Goal: Task Accomplishment & Management: Complete application form

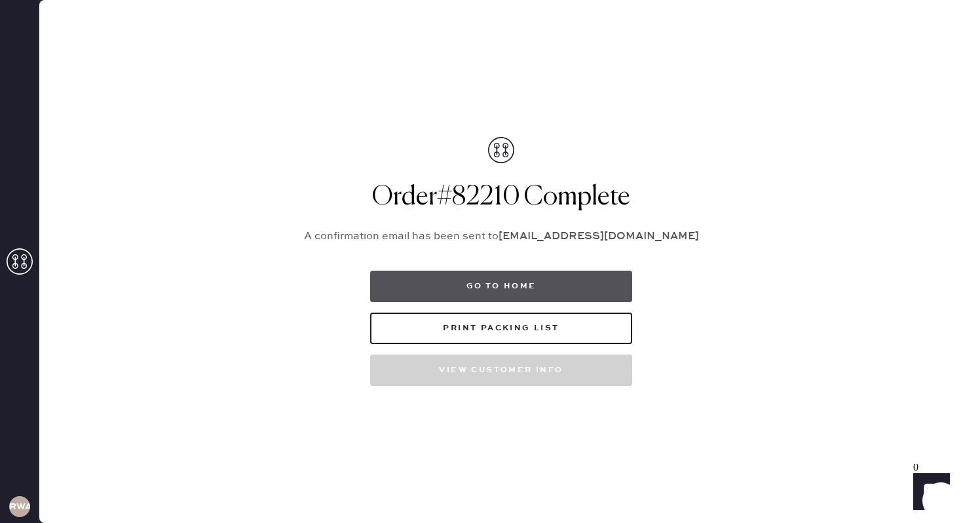
click at [518, 283] on button "Go to home" at bounding box center [501, 286] width 262 height 31
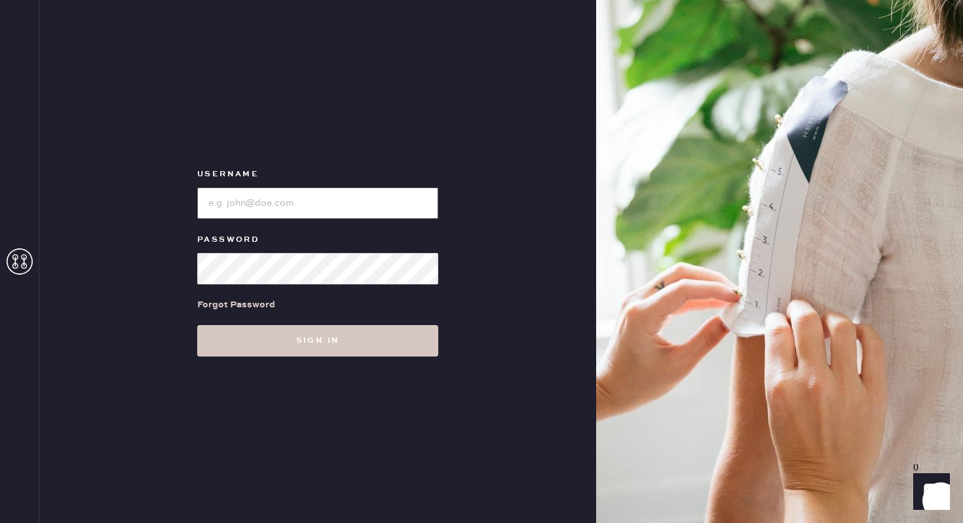
click at [332, 199] on input "loginName" at bounding box center [317, 202] width 241 height 31
type input "reformationwilliamsburg"
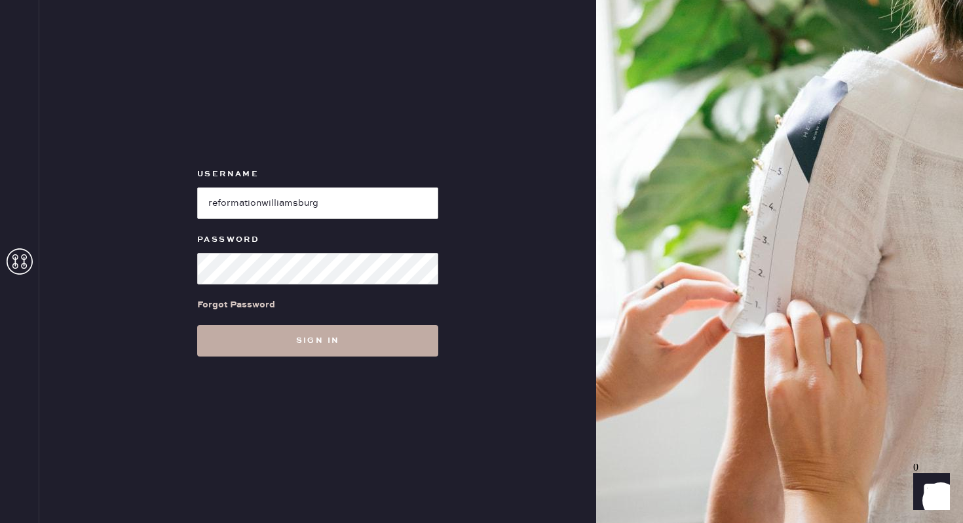
click at [379, 346] on button "Sign in" at bounding box center [317, 340] width 241 height 31
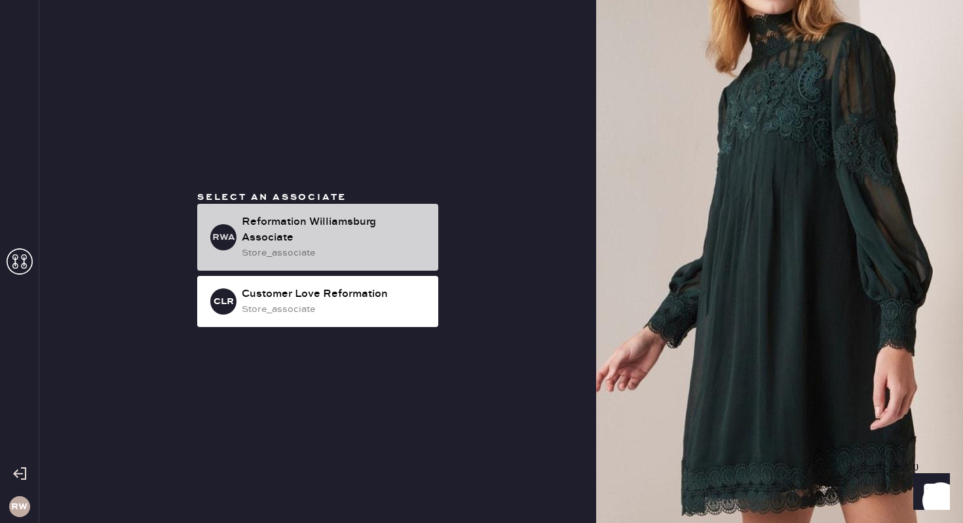
click at [364, 240] on div "Reformation Williamsburg Associate" at bounding box center [335, 229] width 186 height 31
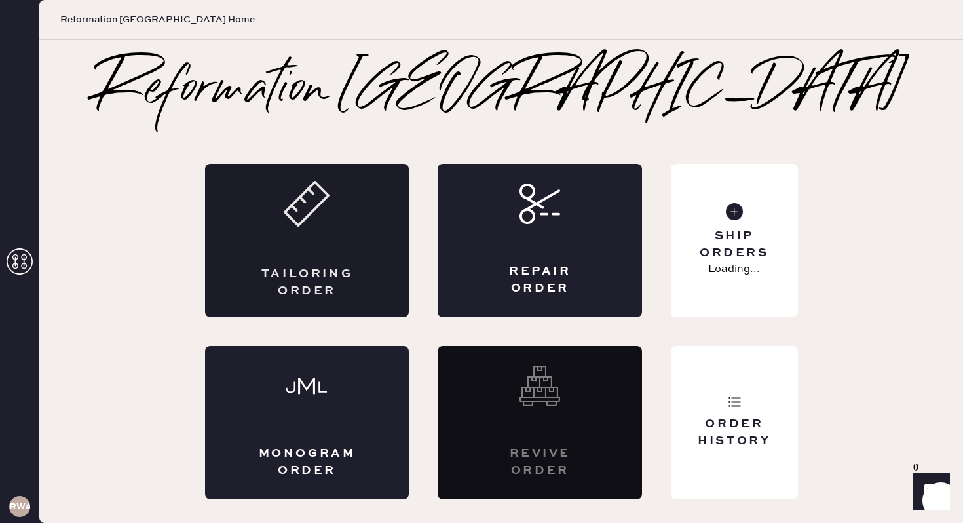
click at [307, 252] on div "Tailoring Order" at bounding box center [307, 240] width 204 height 153
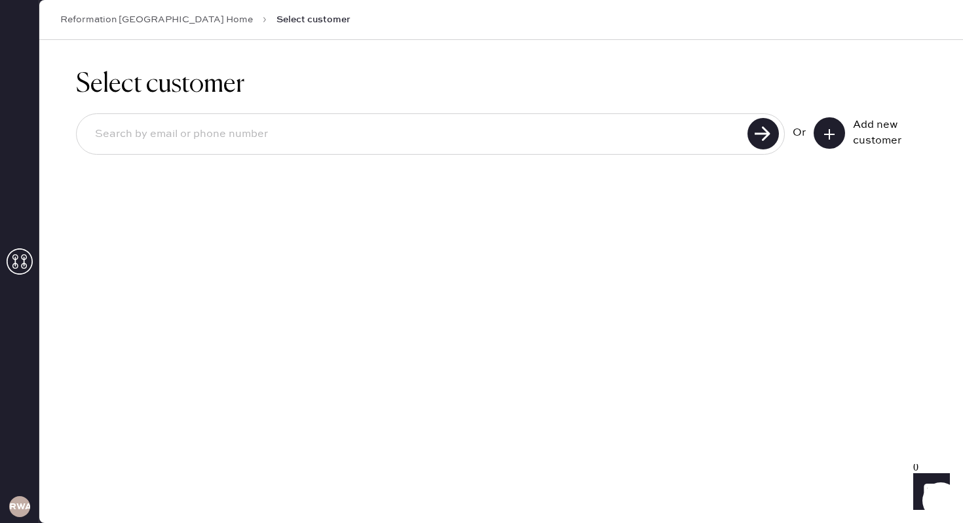
click at [294, 132] on input at bounding box center [414, 134] width 659 height 30
click at [467, 132] on input at bounding box center [414, 134] width 659 height 30
type input "saba3093@gmail.com"
click at [761, 135] on use at bounding box center [763, 133] width 31 height 31
click at [550, 136] on input "saba3093@gmail.com" at bounding box center [414, 134] width 659 height 30
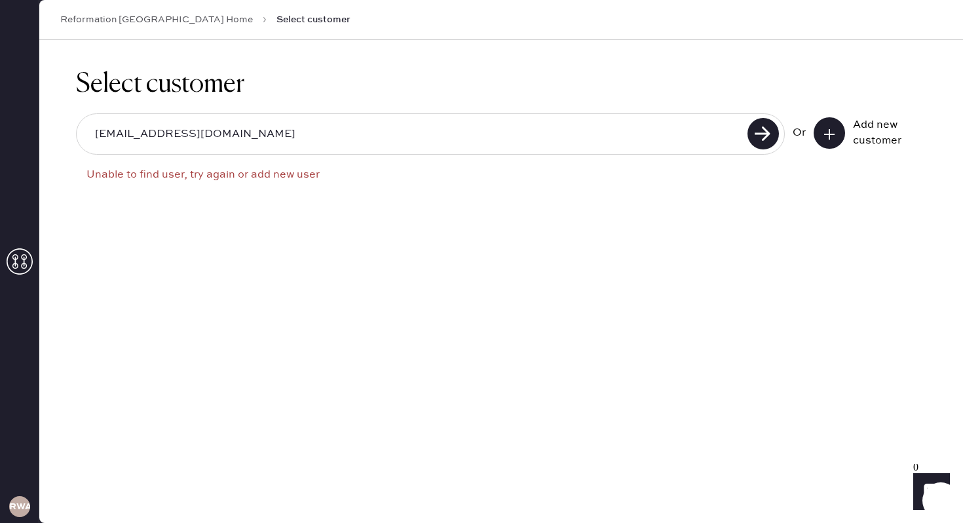
click at [831, 140] on icon at bounding box center [829, 134] width 13 height 13
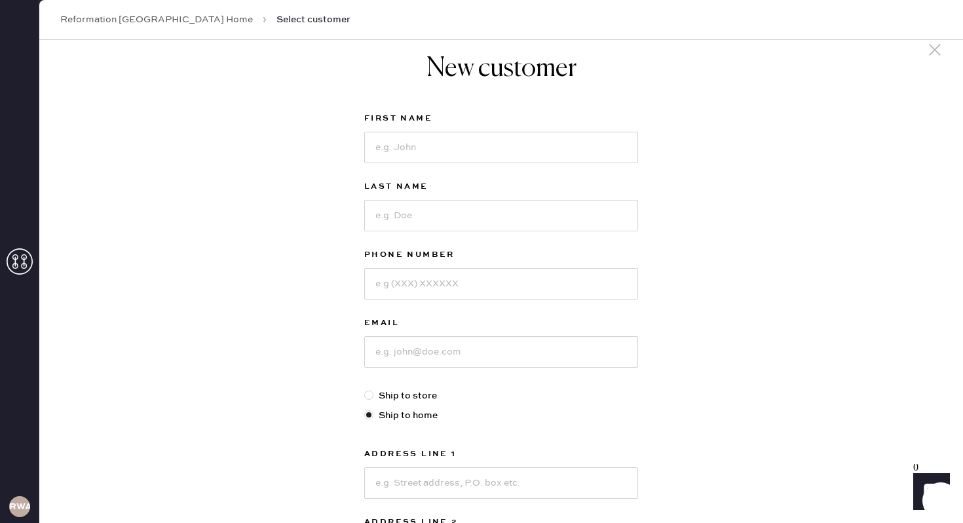
scroll to position [22, 0]
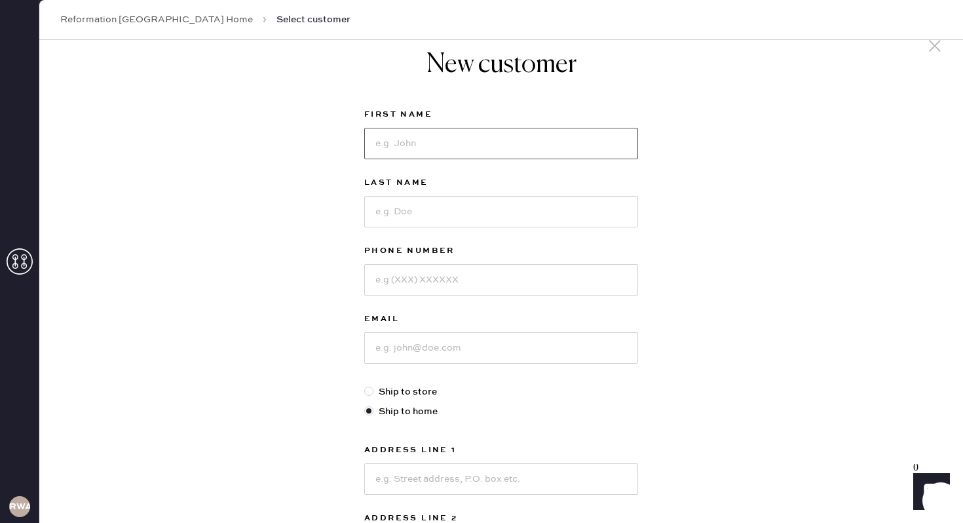
click at [444, 143] on input at bounding box center [501, 143] width 274 height 31
type input "Saba"
type input "Rashid"
type input "2027588477"
click at [463, 354] on input at bounding box center [501, 347] width 274 height 31
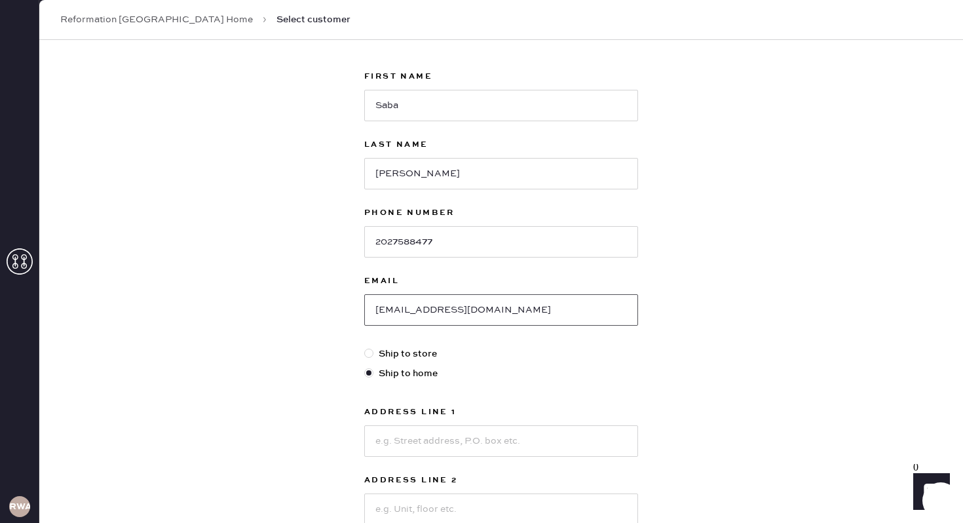
scroll to position [84, 0]
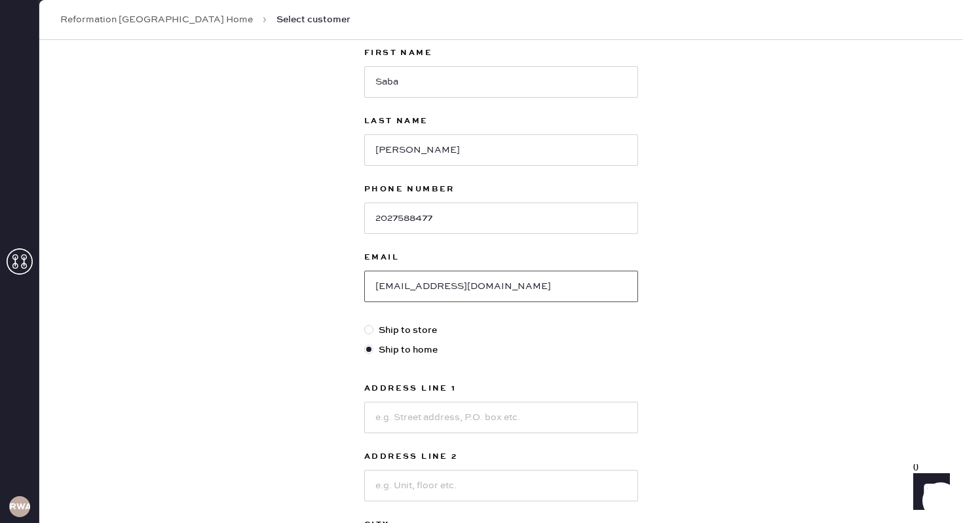
type input "saba3093@gmail.com"
click at [422, 329] on label "Ship to store" at bounding box center [501, 330] width 274 height 14
click at [365, 324] on input "Ship to store" at bounding box center [364, 323] width 1 height 1
radio input "true"
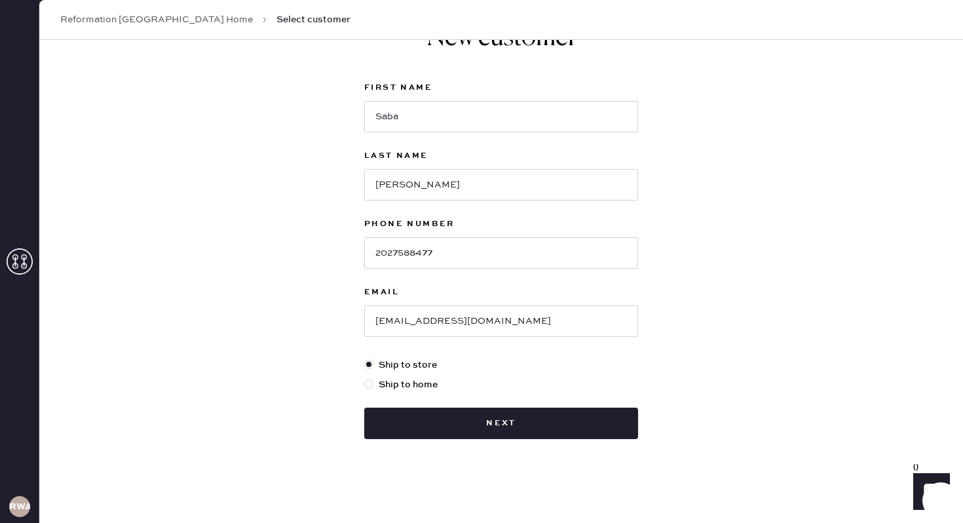
scroll to position [49, 0]
click at [421, 386] on label "Ship to home" at bounding box center [501, 384] width 274 height 14
click at [365, 378] on input "Ship to home" at bounding box center [364, 377] width 1 height 1
radio input "true"
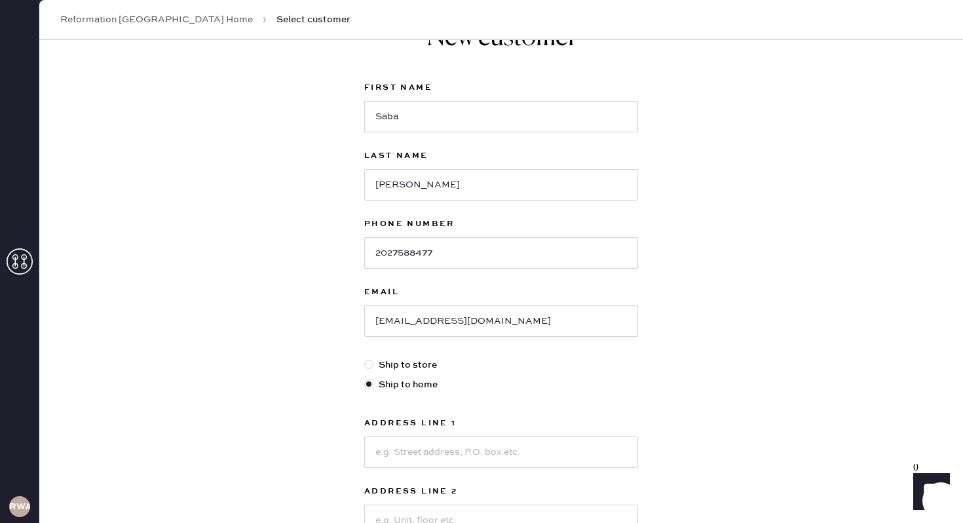
scroll to position [104, 0]
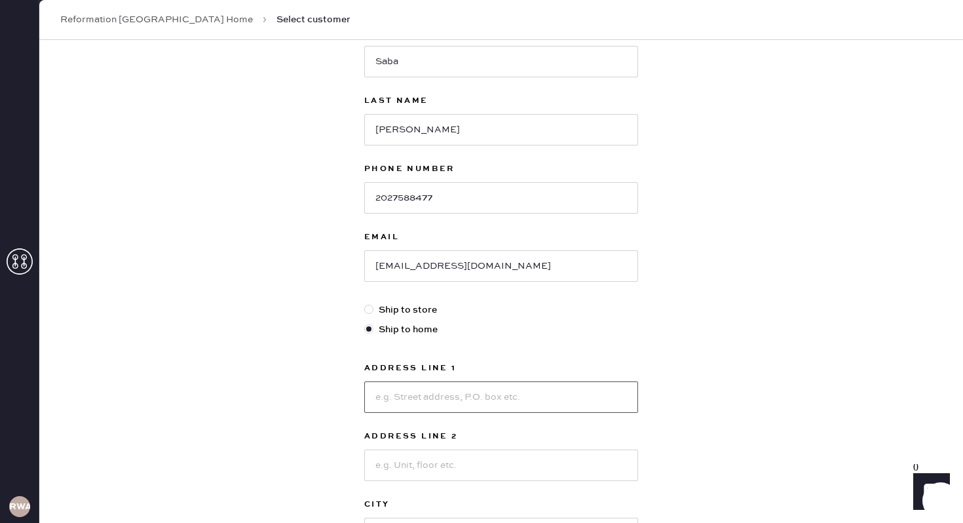
click at [471, 402] on input at bounding box center [501, 396] width 274 height 31
click at [505, 399] on input "76 Richardson St." at bounding box center [501, 396] width 274 height 31
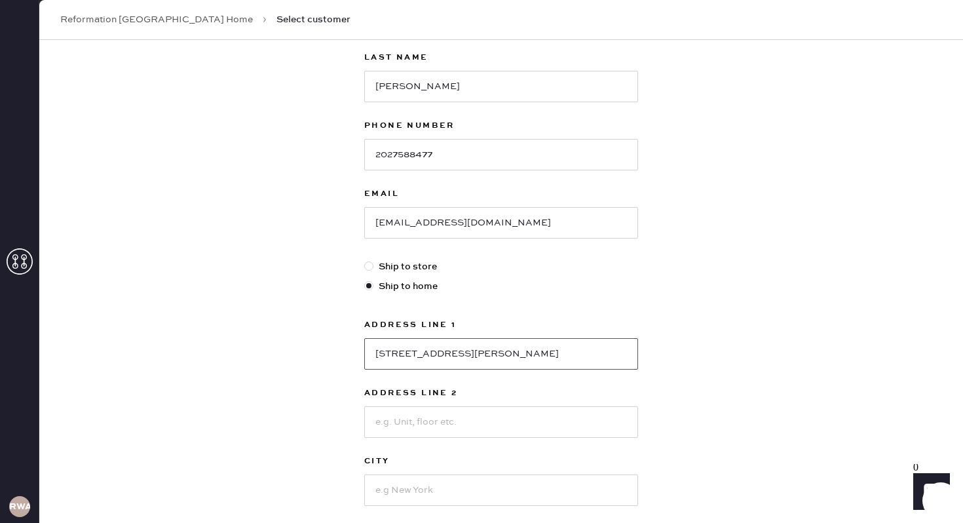
type input "76 Richardson St. Apt 4"
click at [472, 424] on input at bounding box center [501, 421] width 274 height 31
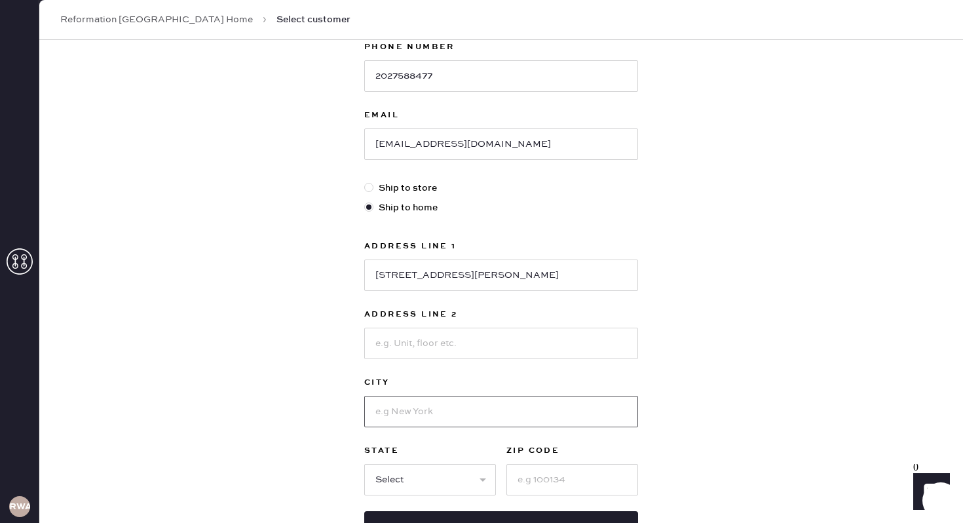
click at [458, 413] on input at bounding box center [501, 411] width 274 height 31
type input "Brooklyn"
click at [401, 478] on select "Select AK AL AR AZ CA CO CT DC DE FL GA HI IA ID IL IN KS KY LA MA MD ME MI MN …" at bounding box center [430, 479] width 132 height 31
select select "NY"
click at [543, 482] on input at bounding box center [572, 479] width 132 height 31
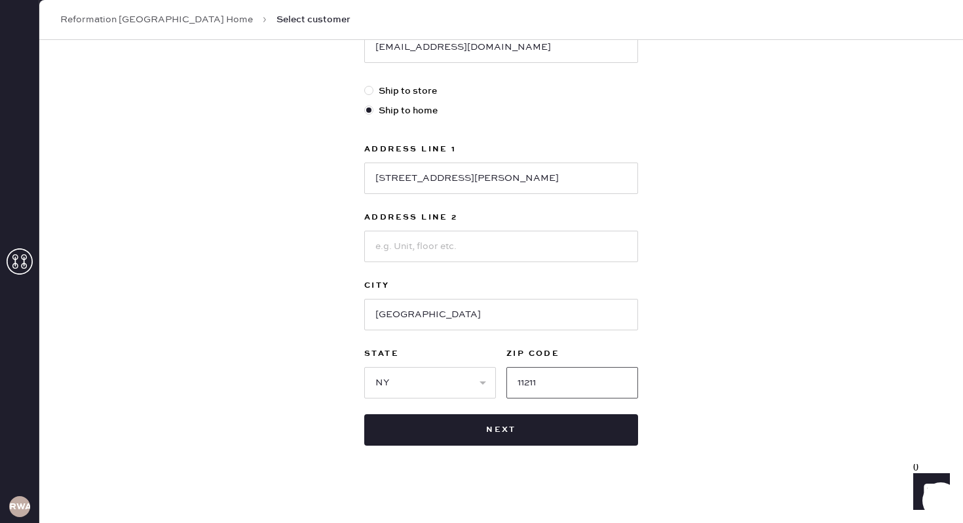
scroll to position [330, 0]
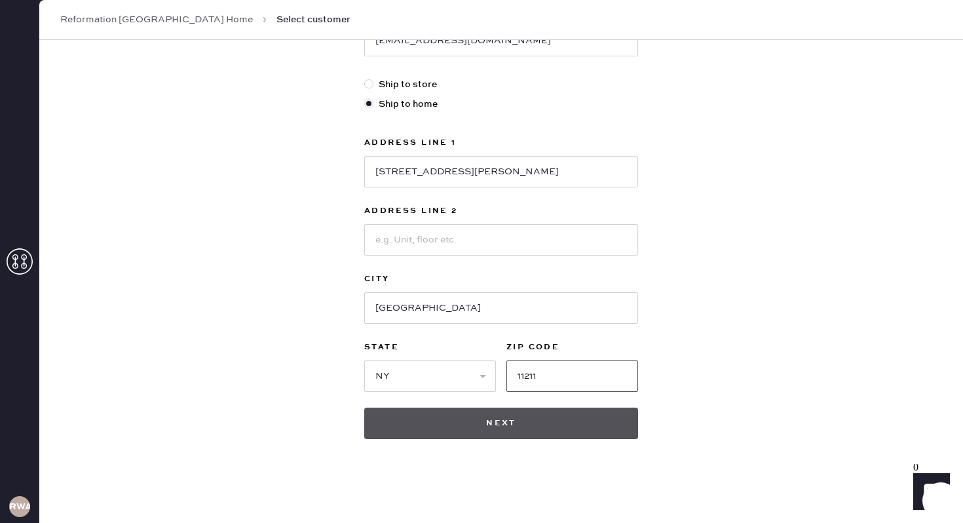
type input "11211"
click at [510, 425] on button "Next" at bounding box center [501, 423] width 274 height 31
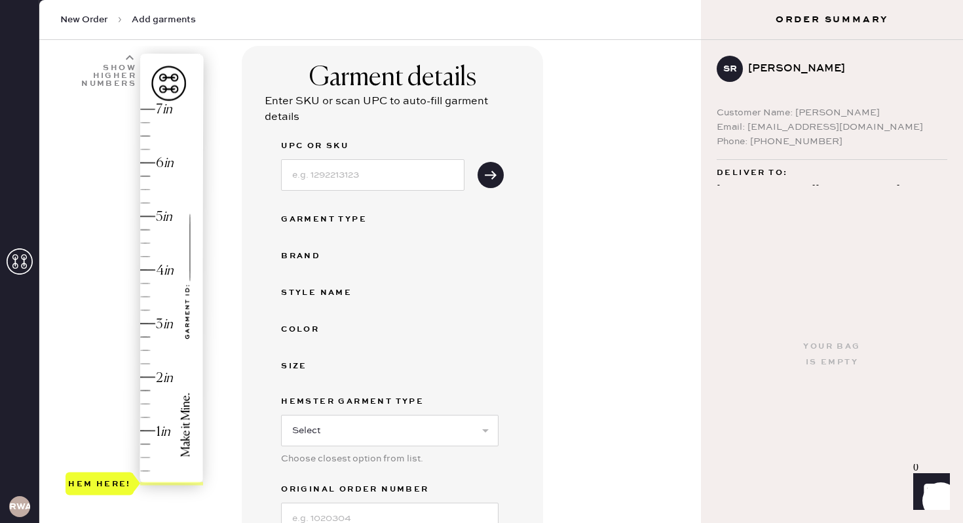
scroll to position [89, 0]
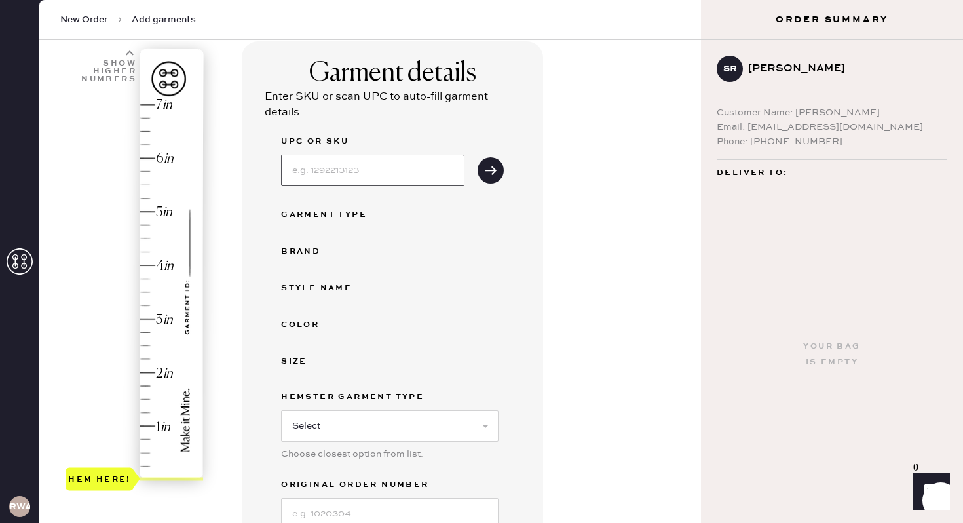
click at [390, 178] on input at bounding box center [372, 170] width 183 height 31
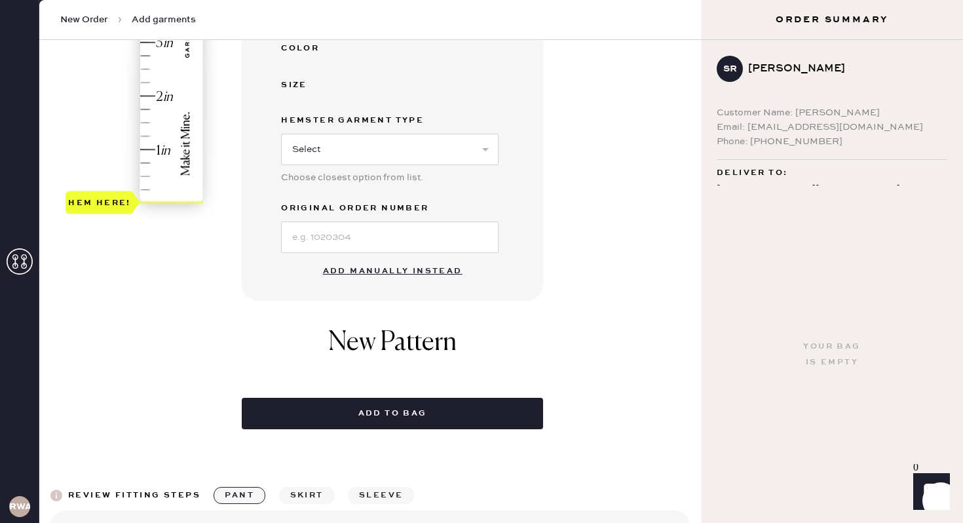
scroll to position [367, 0]
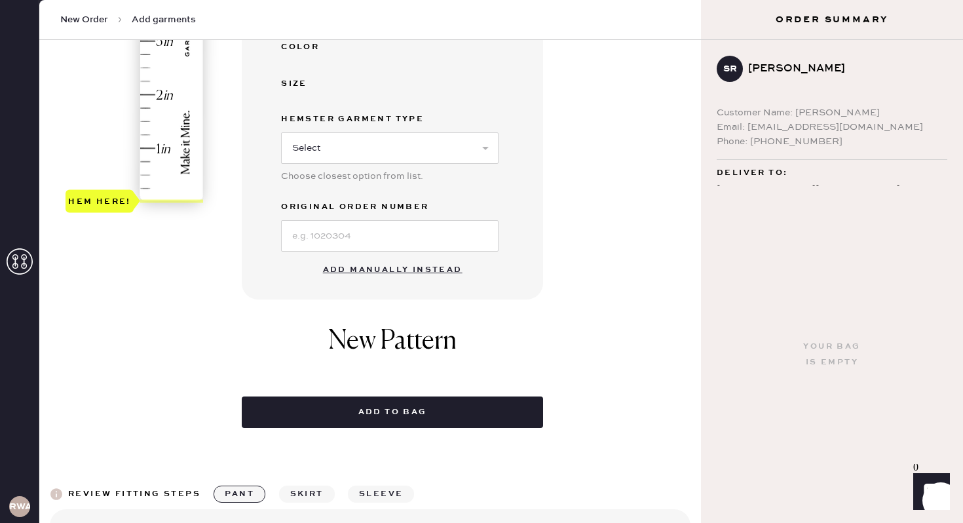
click at [450, 266] on button "Add manually instead" at bounding box center [392, 270] width 155 height 26
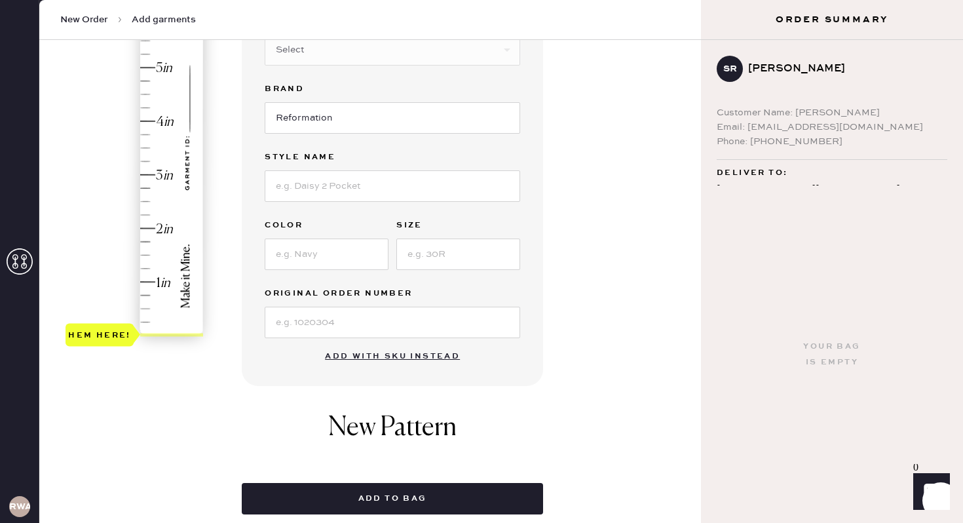
scroll to position [0, 0]
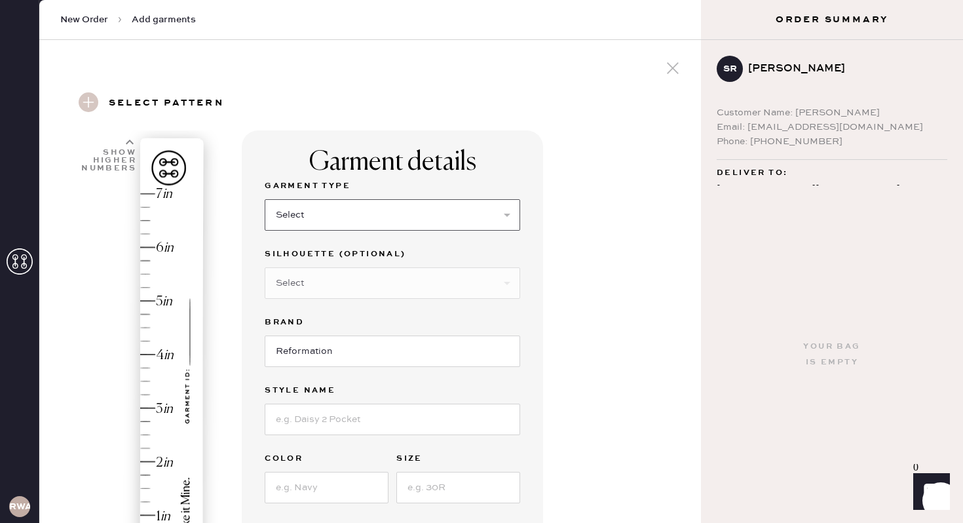
click at [407, 212] on select "Select Basic Skirt Jeans Leggings Pants Shorts Basic Sleeved Dress Basic Sleeve…" at bounding box center [393, 214] width 256 height 31
select select "4"
click at [385, 284] on select "Select Joggers Shorts Cropped Flare Boot Cut Straight Skinny Other" at bounding box center [393, 282] width 256 height 31
select select "11"
click at [339, 357] on input "Reformation" at bounding box center [393, 350] width 256 height 31
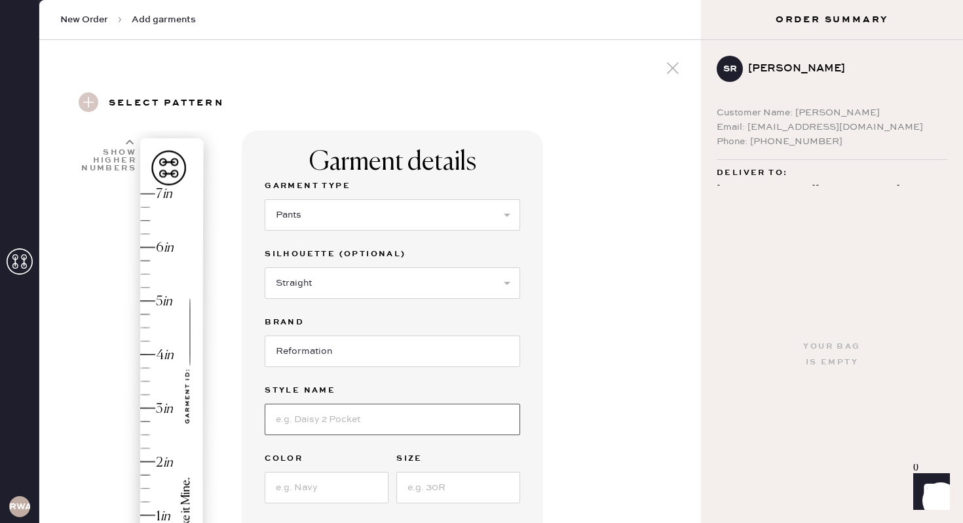
click at [335, 427] on input at bounding box center [393, 419] width 256 height 31
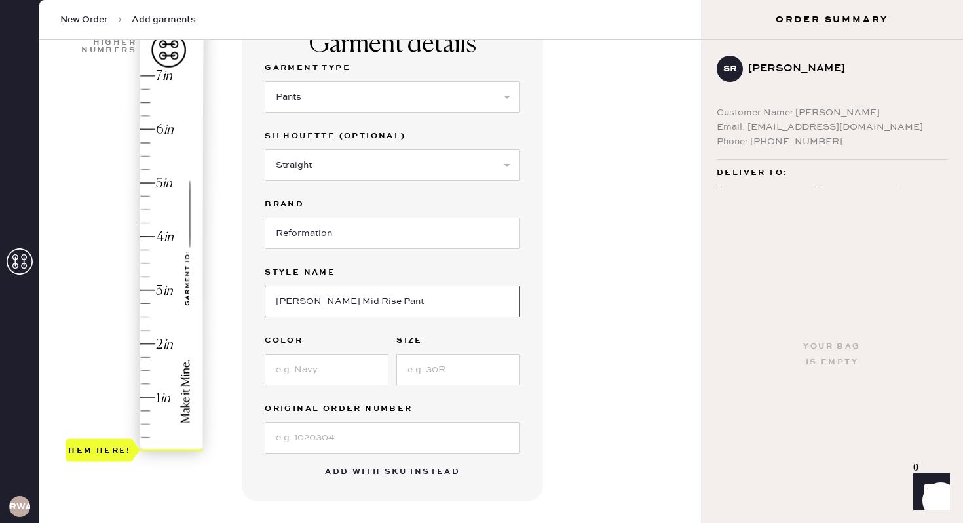
scroll to position [133, 0]
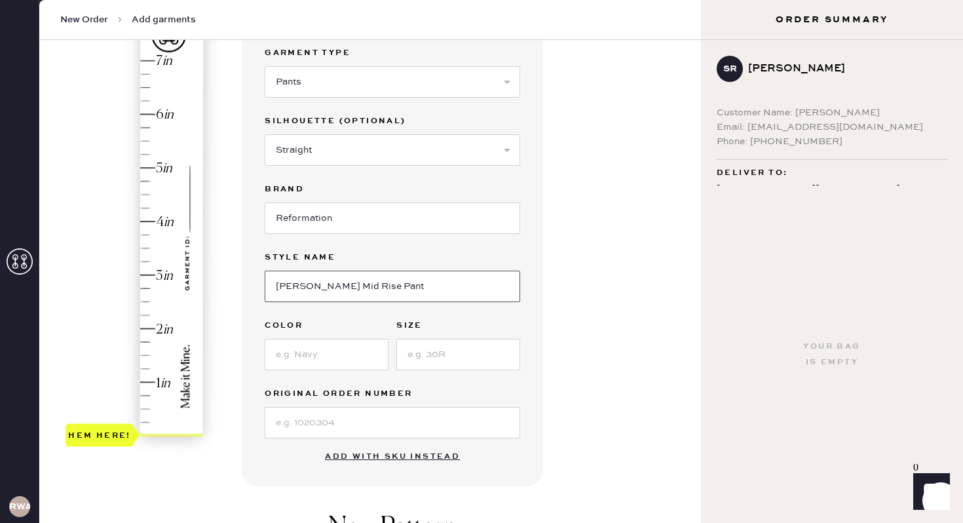
type input "Hallie Mid Rise Pant"
click at [377, 419] on input at bounding box center [393, 422] width 256 height 31
type input "S30037167"
click at [331, 356] on input at bounding box center [327, 354] width 124 height 31
type input "Navy"
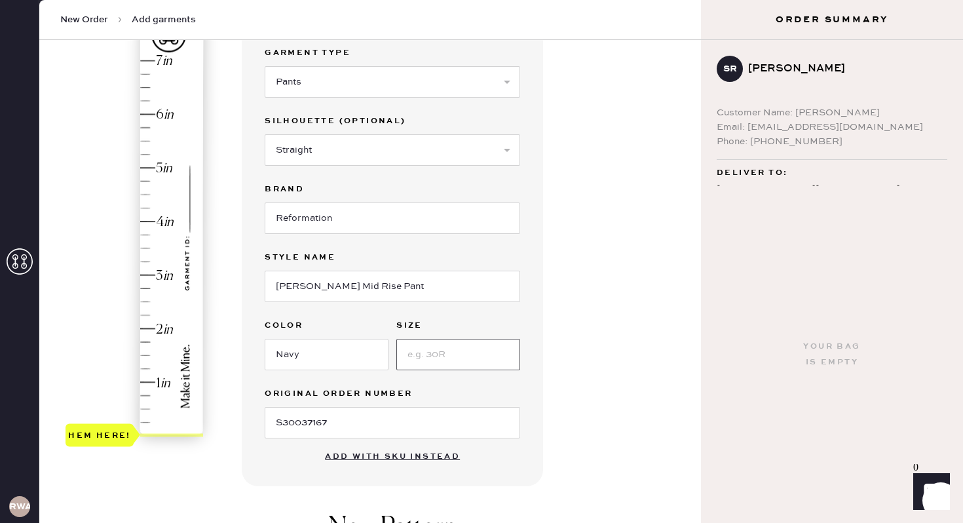
click at [430, 354] on input at bounding box center [458, 354] width 124 height 31
type input "0"
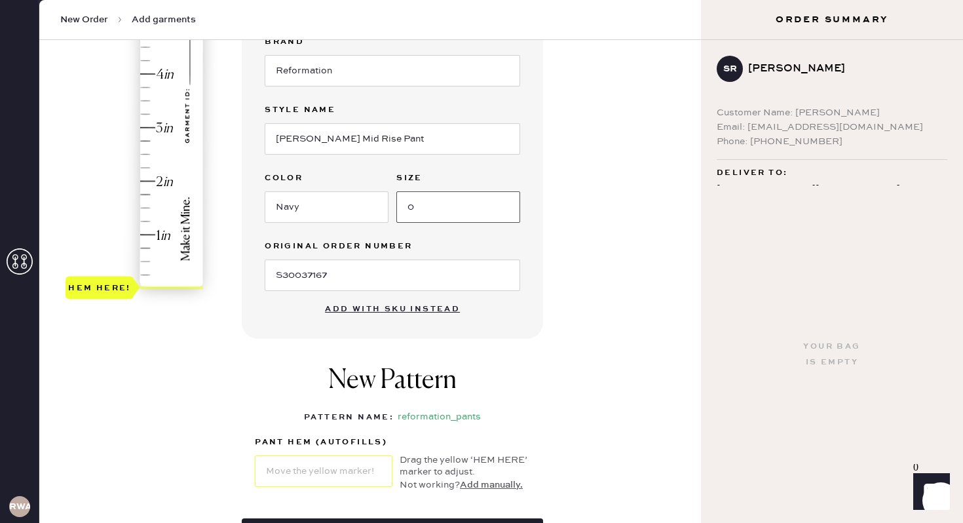
scroll to position [281, 0]
type input "1.75"
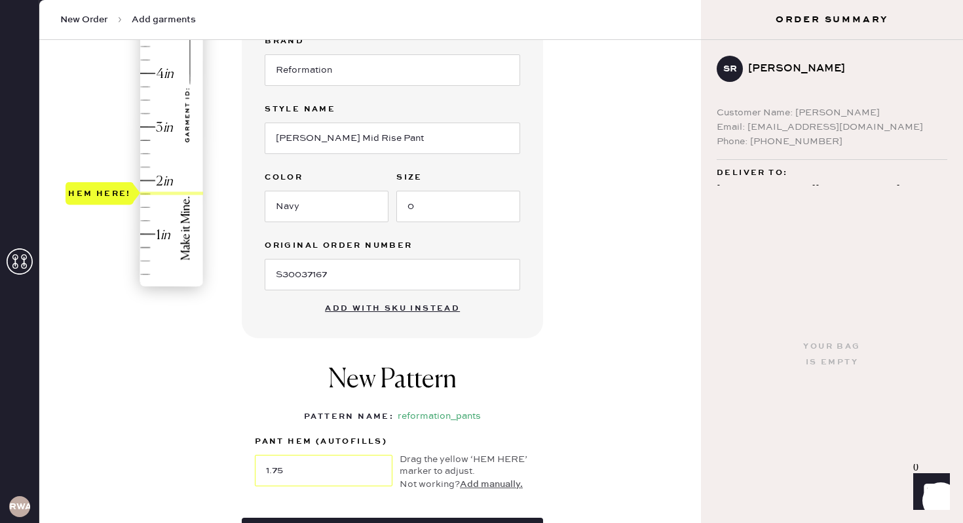
click at [149, 193] on div "Hem here!" at bounding box center [136, 100] width 140 height 387
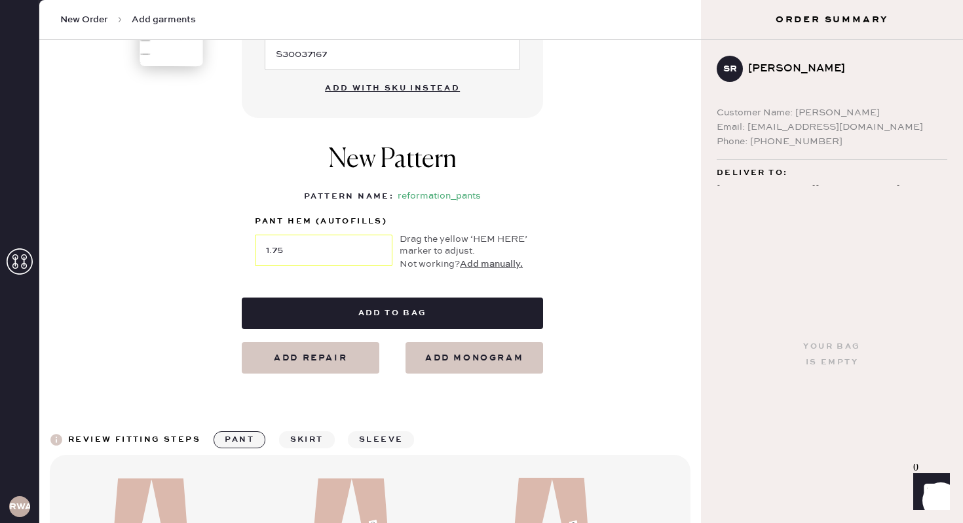
scroll to position [547, 0]
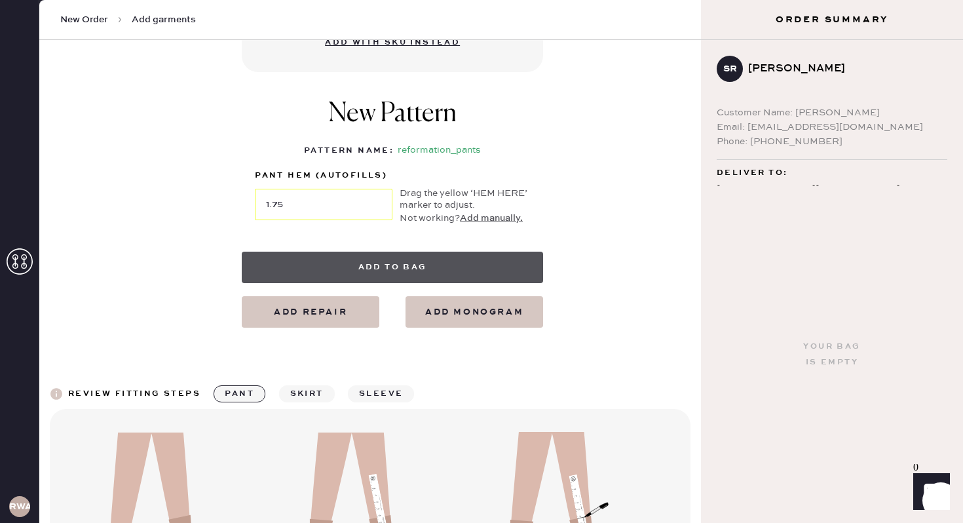
click at [406, 267] on button "Add to bag" at bounding box center [392, 267] width 301 height 31
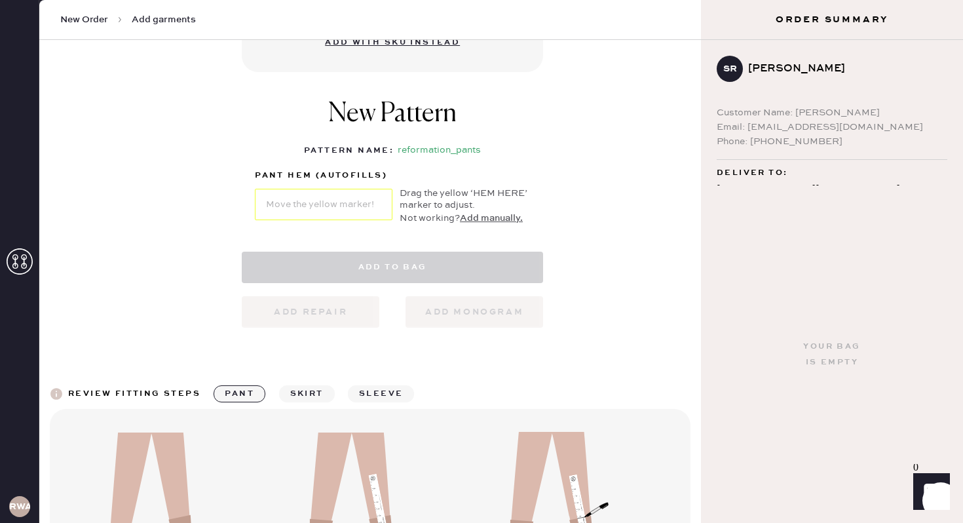
select select "4"
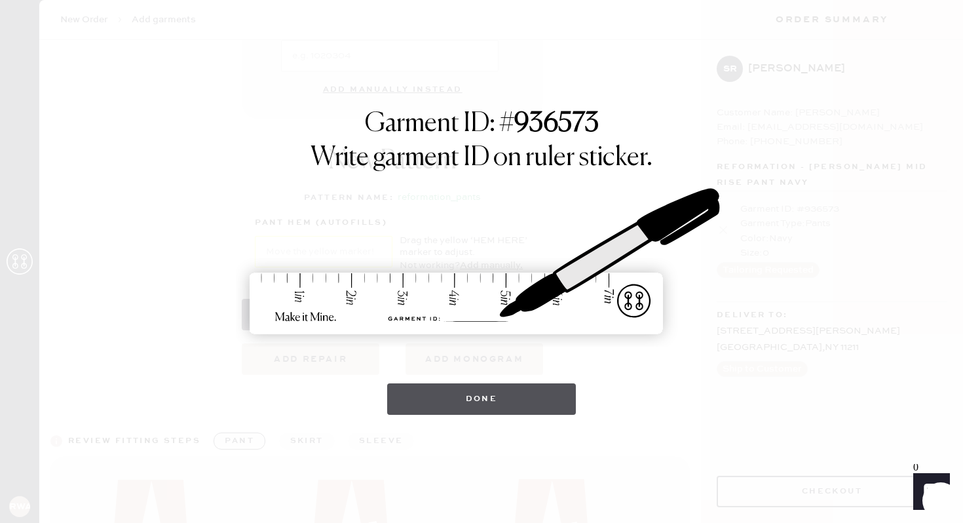
click at [519, 384] on button "Done" at bounding box center [481, 398] width 189 height 31
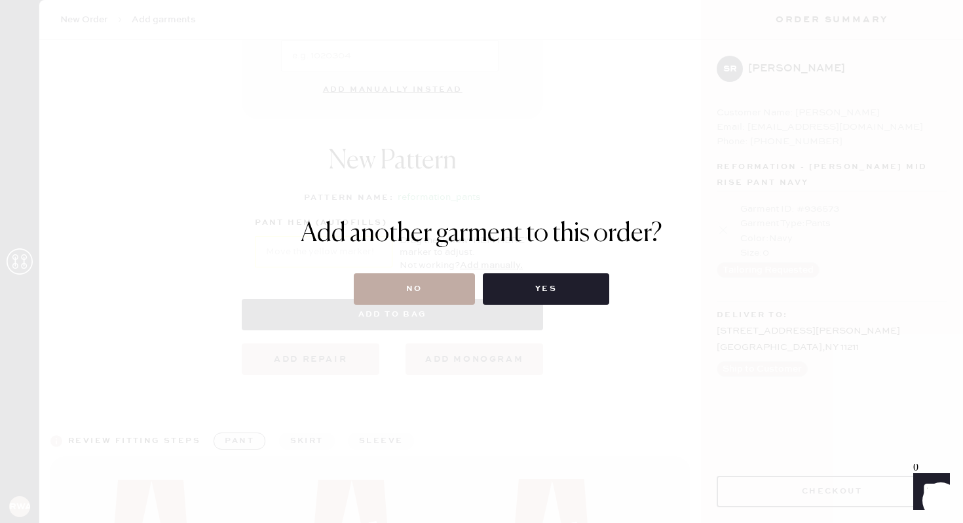
click at [470, 294] on button "No" at bounding box center [414, 288] width 121 height 31
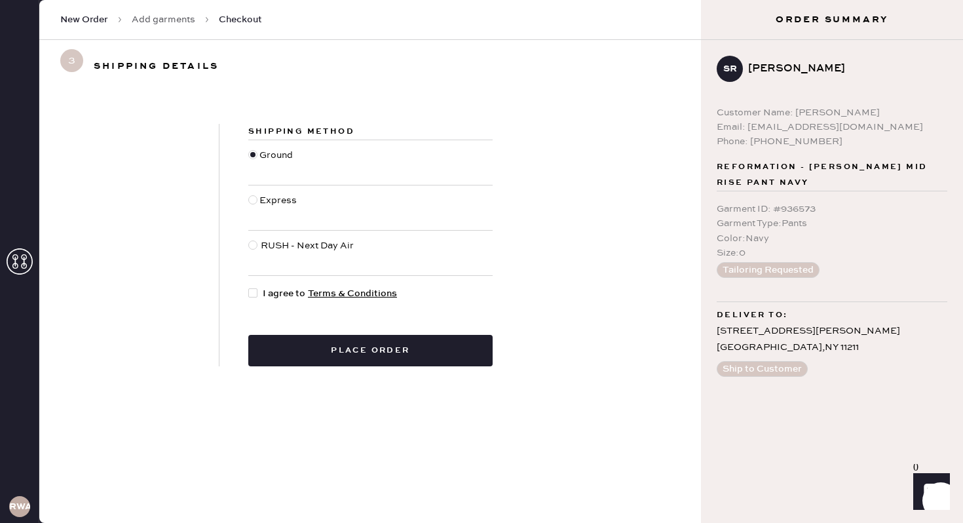
click at [317, 124] on div "Shipping Method Ground Express RUSH - Next Day Air I agree to Terms & Condition…" at bounding box center [370, 245] width 302 height 242
click at [317, 185] on div "Express" at bounding box center [370, 207] width 244 height 45
click at [335, 132] on span "Shipping Method" at bounding box center [301, 131] width 106 height 10
click at [276, 299] on span "I agree to Terms & Conditions" at bounding box center [330, 293] width 134 height 14
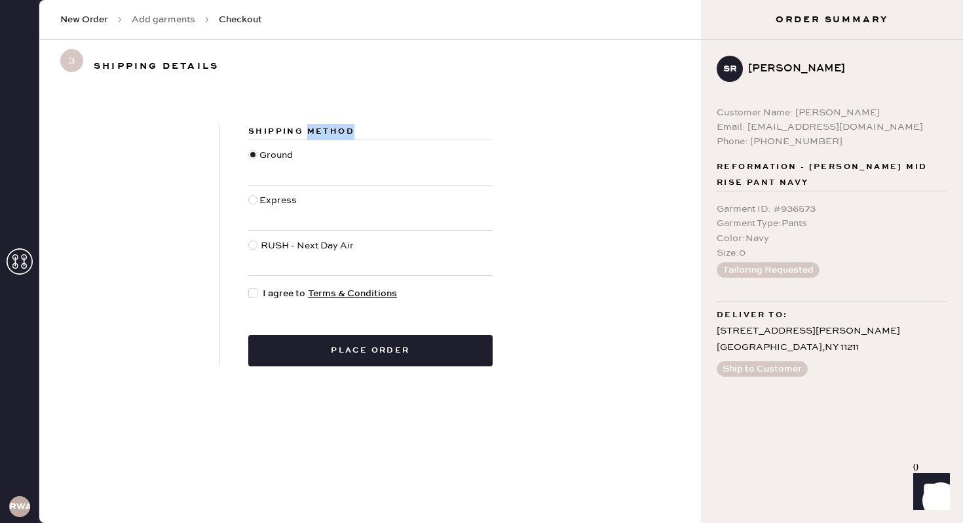
click at [249, 287] on input "I agree to Terms & Conditions" at bounding box center [248, 286] width 1 height 1
checkbox input "true"
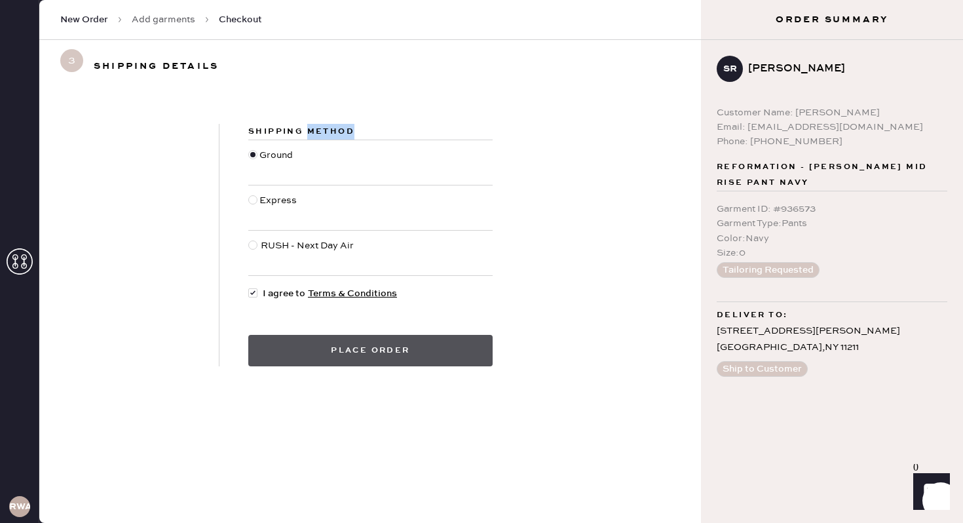
click at [338, 339] on button "Place order" at bounding box center [370, 350] width 244 height 31
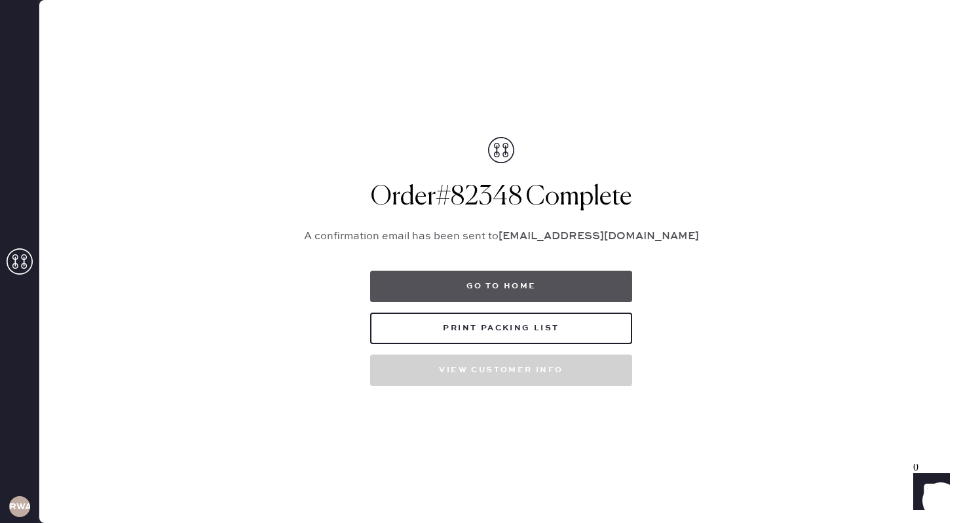
click at [544, 279] on button "Go to home" at bounding box center [501, 286] width 262 height 31
